Goal: Information Seeking & Learning: Learn about a topic

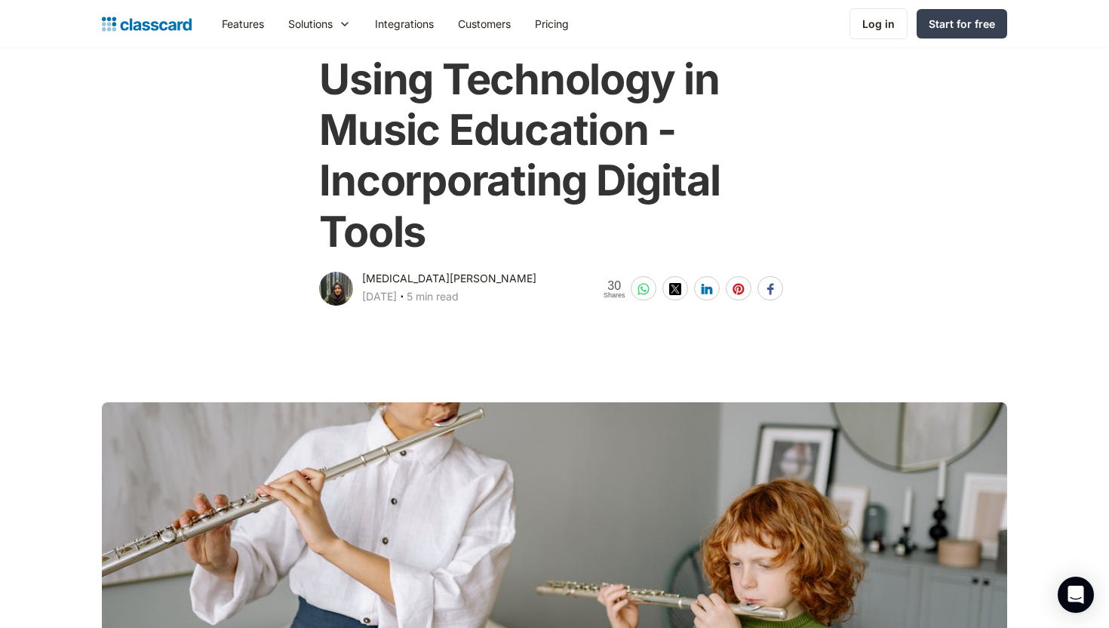
scroll to position [87, 0]
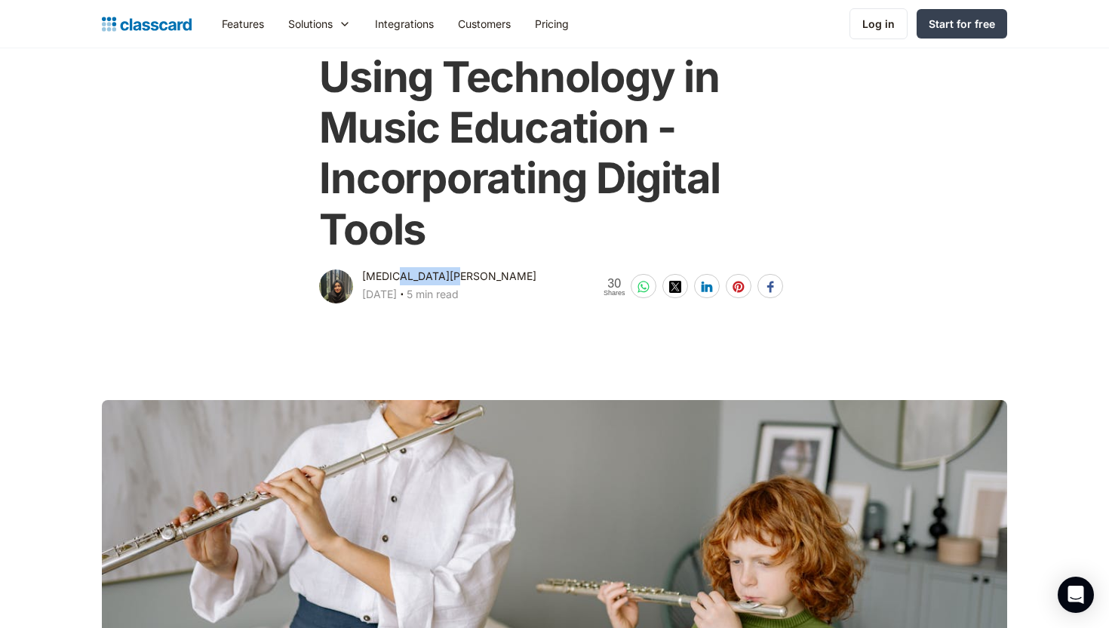
drag, startPoint x: 451, startPoint y: 275, endPoint x: 399, endPoint y: 274, distance: 52.8
click at [399, 274] on div "[MEDICAL_DATA][PERSON_NAME] [DATE] ‧ 5 min read" at bounding box center [449, 286] width 174 height 39
copy div "Zahirunisa"
click at [522, 235] on h1 "Using Technology in Music Education - Incorporating Digital Tools" at bounding box center [554, 153] width 470 height 203
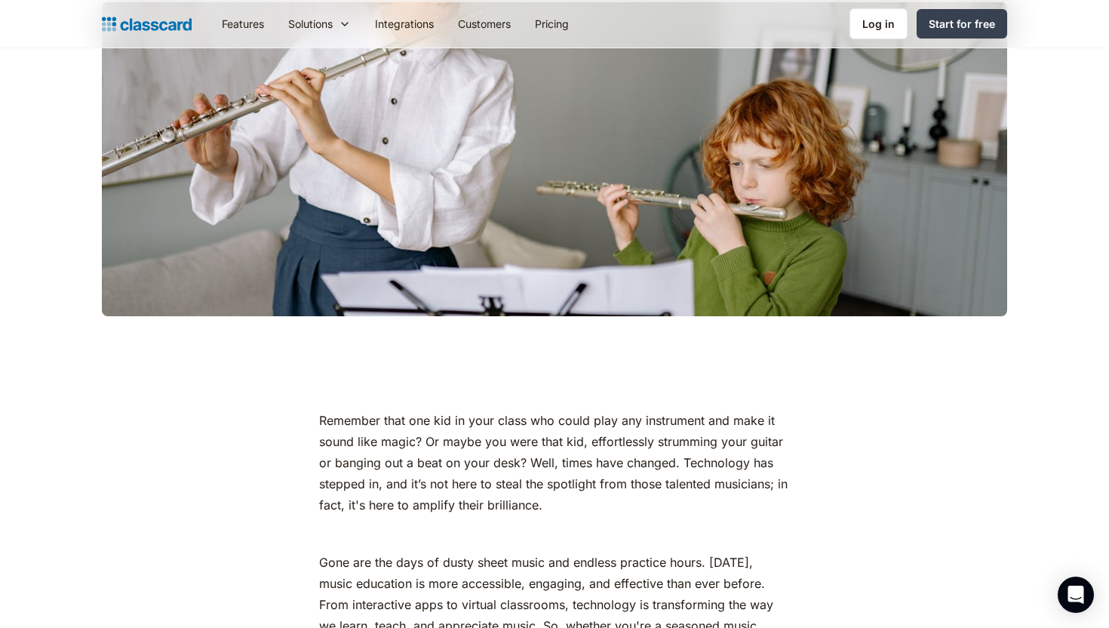
scroll to position [0, 0]
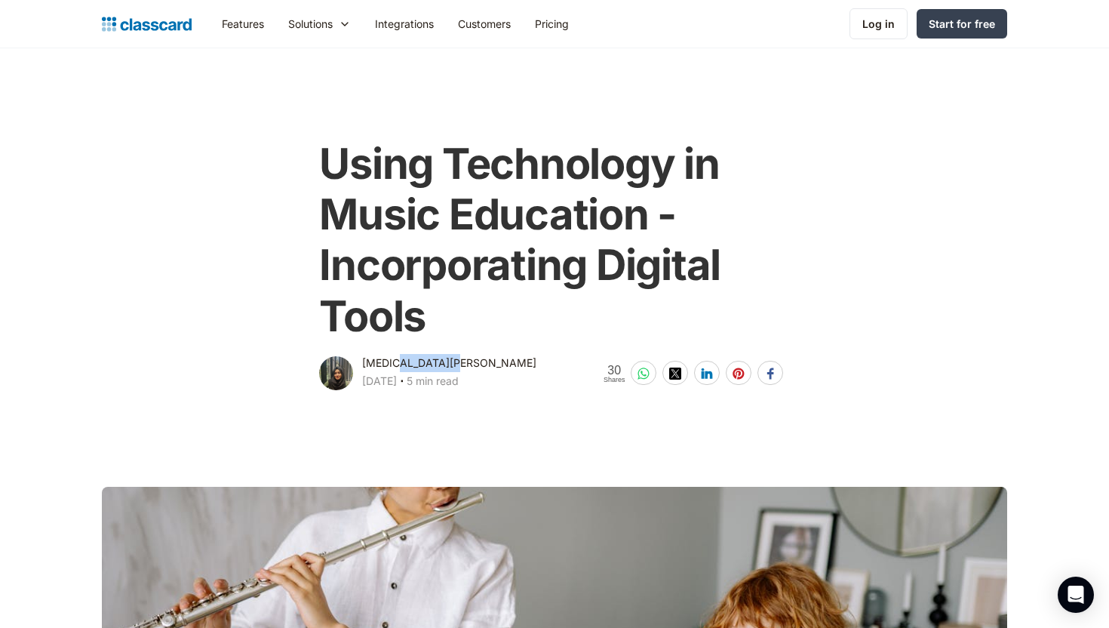
drag, startPoint x: 449, startPoint y: 363, endPoint x: 399, endPoint y: 365, distance: 50.6
click at [399, 365] on div "[MEDICAL_DATA][PERSON_NAME] [DATE] ‧ 5 min read" at bounding box center [449, 373] width 174 height 39
copy div "Zahirunisa"
drag, startPoint x: 410, startPoint y: 363, endPoint x: 494, endPoint y: 317, distance: 95.6
click at [494, 317] on div "Using Technology in Music Education - Incorporating Digital Tools [MEDICAL_DATA…" at bounding box center [554, 258] width 479 height 269
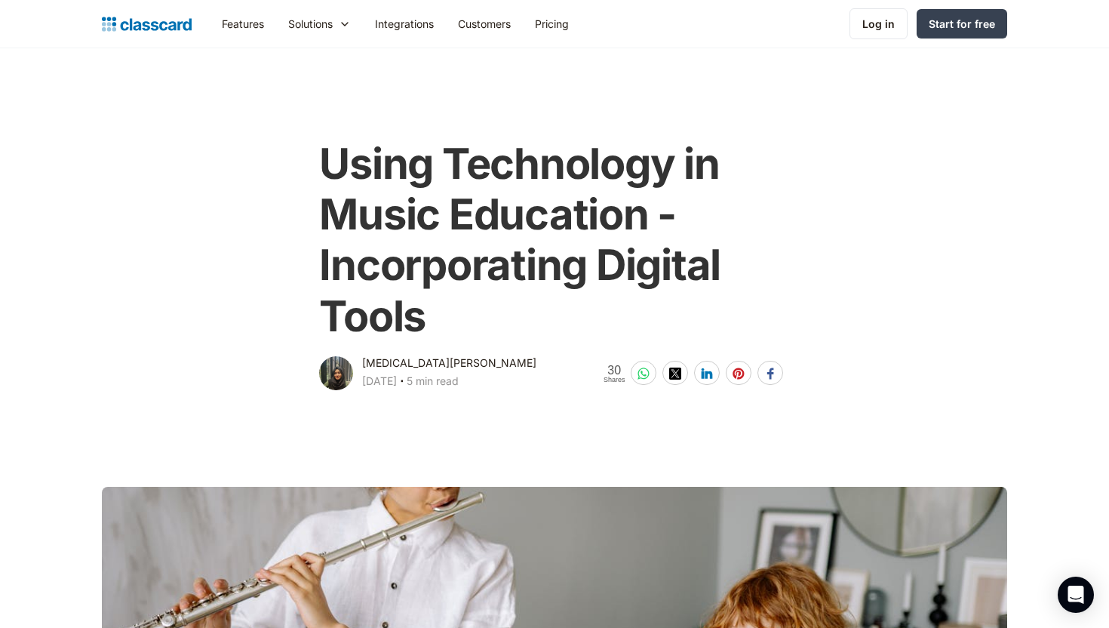
click at [438, 315] on h1 "Using Technology in Music Education - Incorporating Digital Tools" at bounding box center [554, 240] width 470 height 203
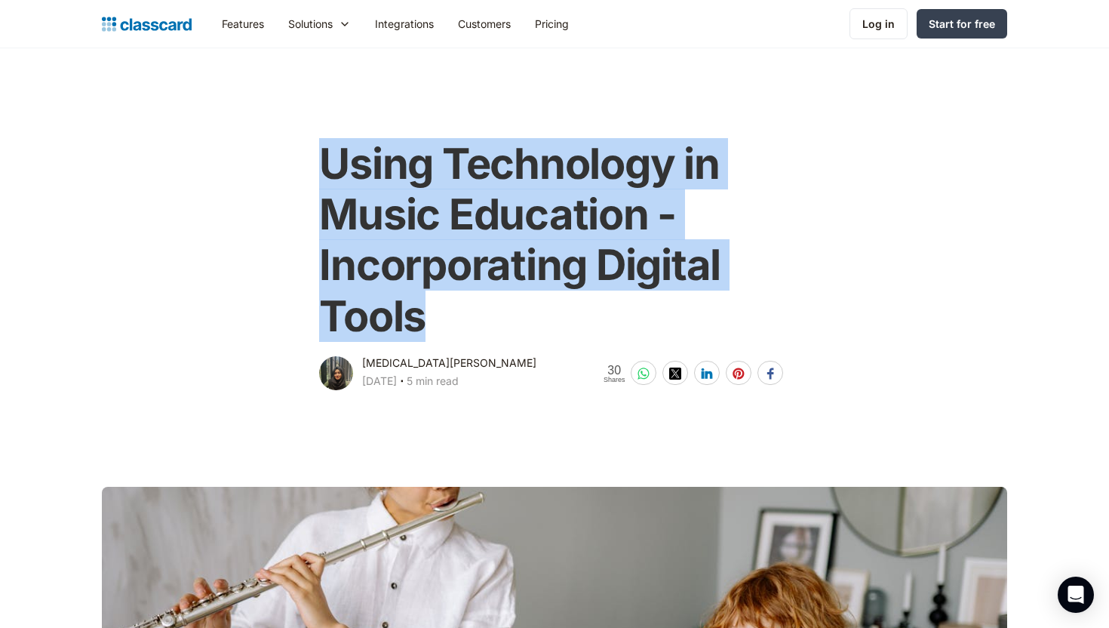
drag, startPoint x: 438, startPoint y: 315, endPoint x: 337, endPoint y: 166, distance: 179.8
click at [337, 166] on h1 "Using Technology in Music Education - Incorporating Digital Tools" at bounding box center [554, 240] width 470 height 203
copy h1 "Using Technology in Music Education - Incorporating Digital Tools"
click at [487, 315] on h1 "Using Technology in Music Education - Incorporating Digital Tools" at bounding box center [554, 240] width 470 height 203
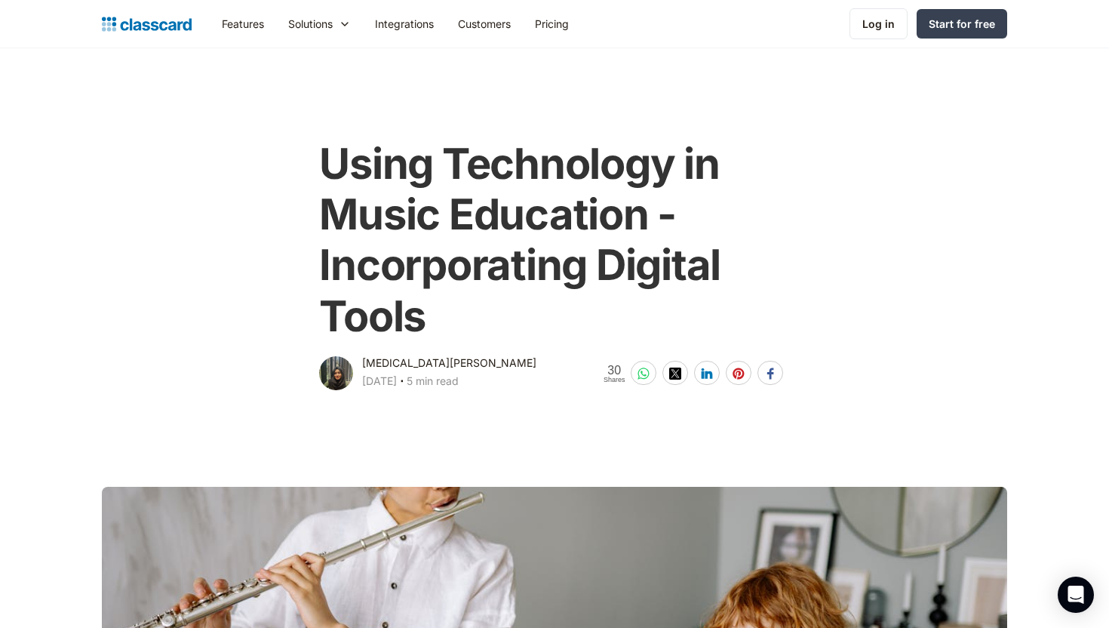
click at [474, 85] on main "Using Technology in Music Education - Incorporating Digital Tools [MEDICAL_DATA…" at bounding box center [554, 220] width 1109 height 345
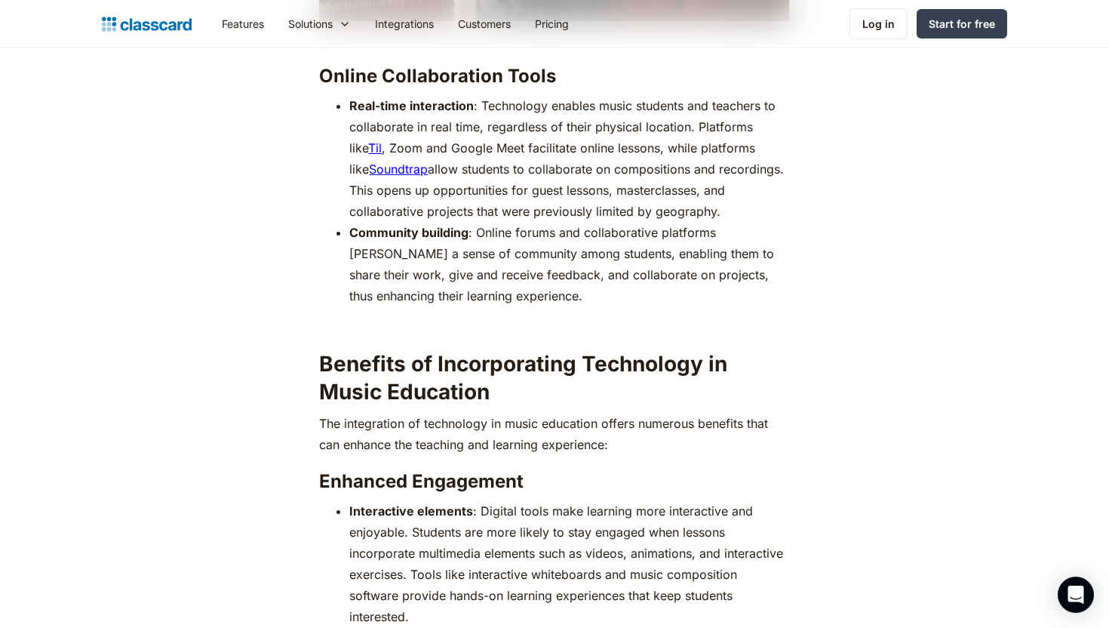
scroll to position [3406, 0]
